Goal: Book appointment/travel/reservation

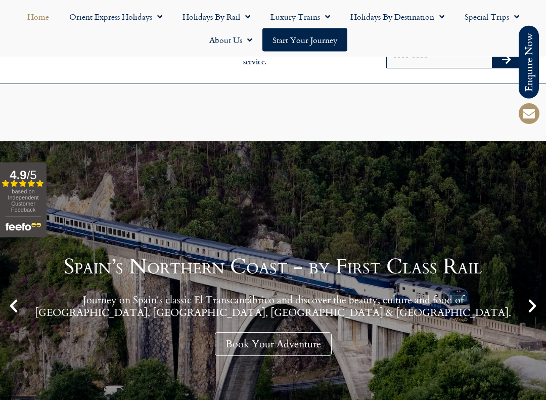
scroll to position [507, 0]
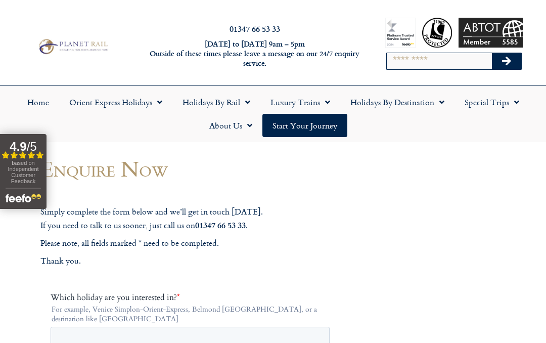
click at [231, 101] on link "Holidays by Rail" at bounding box center [216, 102] width 88 height 23
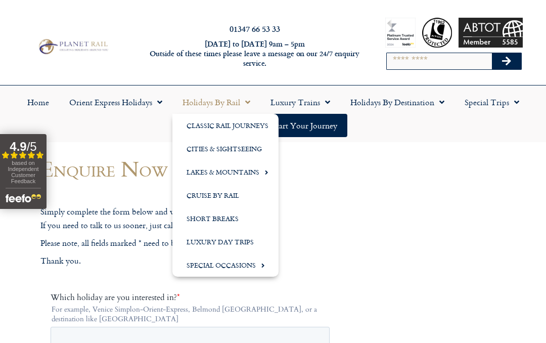
click at [424, 107] on link "Holidays by Destination" at bounding box center [397, 102] width 114 height 23
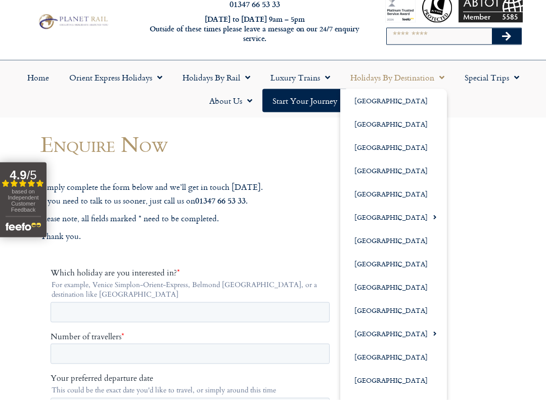
scroll to position [27, 0]
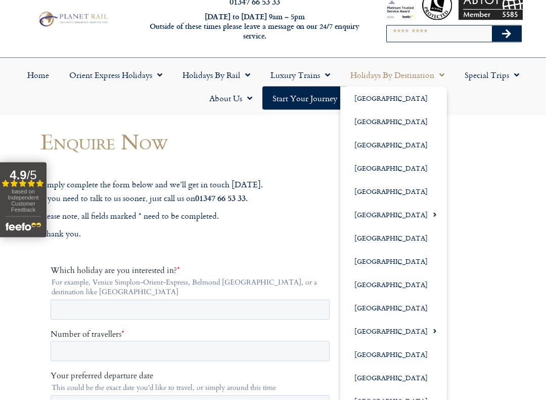
click at [376, 308] on link "[GEOGRAPHIC_DATA]" at bounding box center [393, 307] width 107 height 23
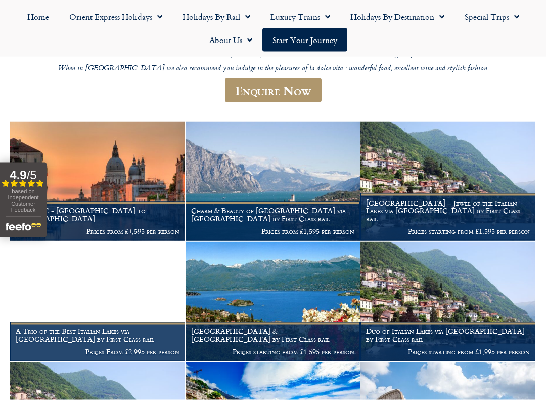
scroll to position [197, 0]
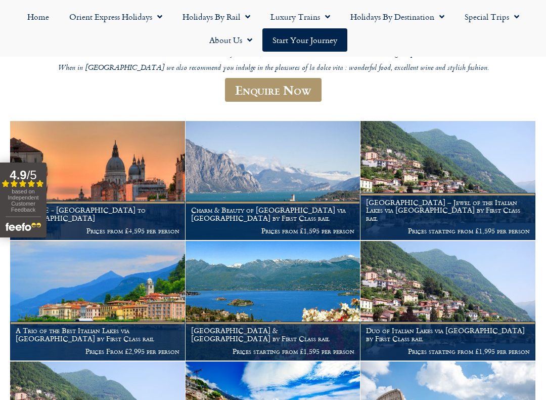
click at [455, 205] on h1 "[GEOGRAPHIC_DATA] – Jewel of the Italian Lakes via [GEOGRAPHIC_DATA] by First C…" at bounding box center [448, 210] width 164 height 24
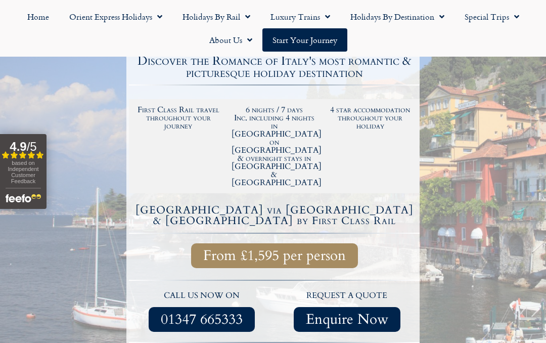
scroll to position [239, 0]
